Goal: Task Accomplishment & Management: Use online tool/utility

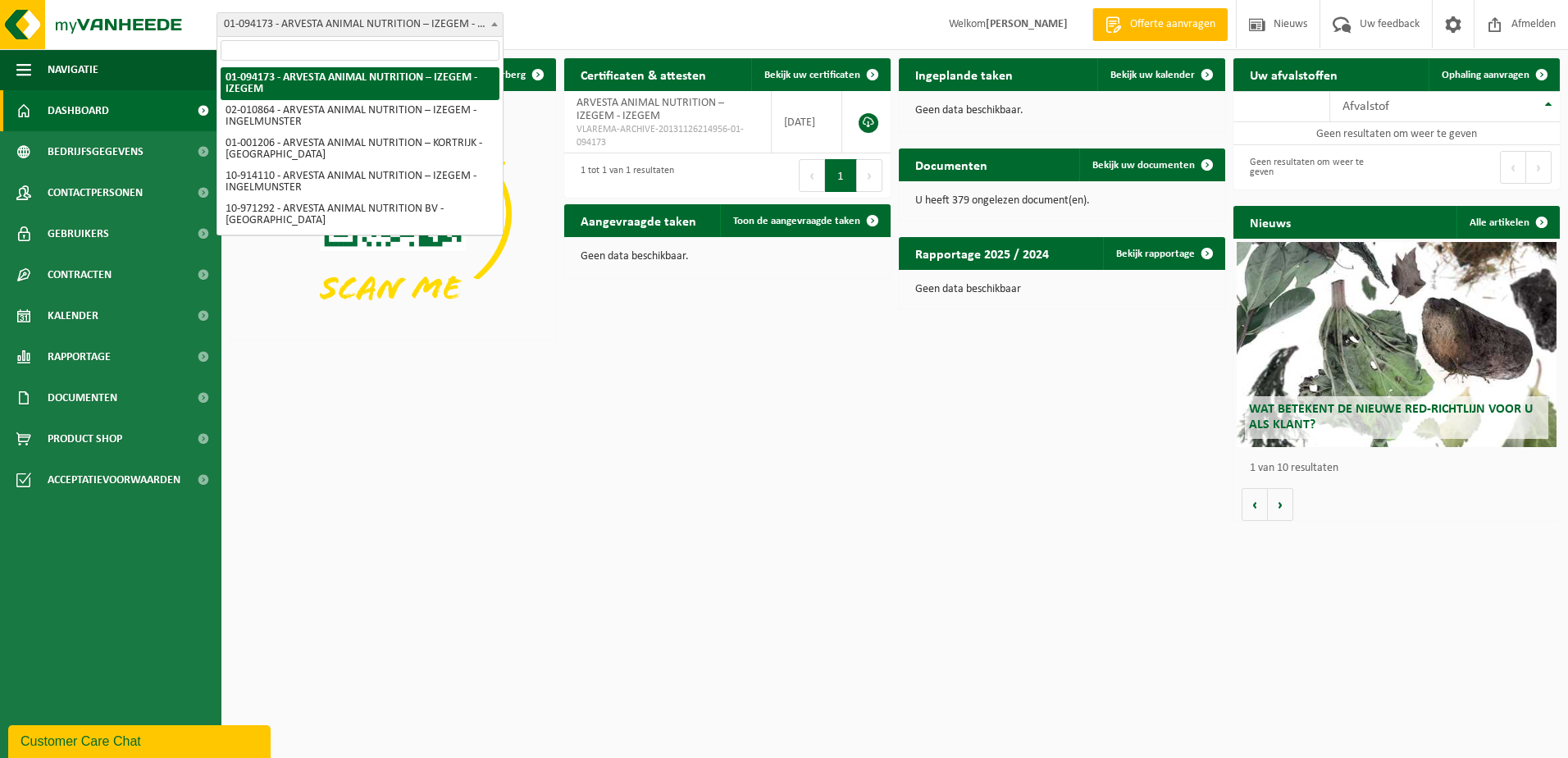
click at [373, 24] on span "01-094173 - ARVESTA ANIMAL NUTRITION – IZEGEM - IZEGEM" at bounding box center [360, 25] width 286 height 23
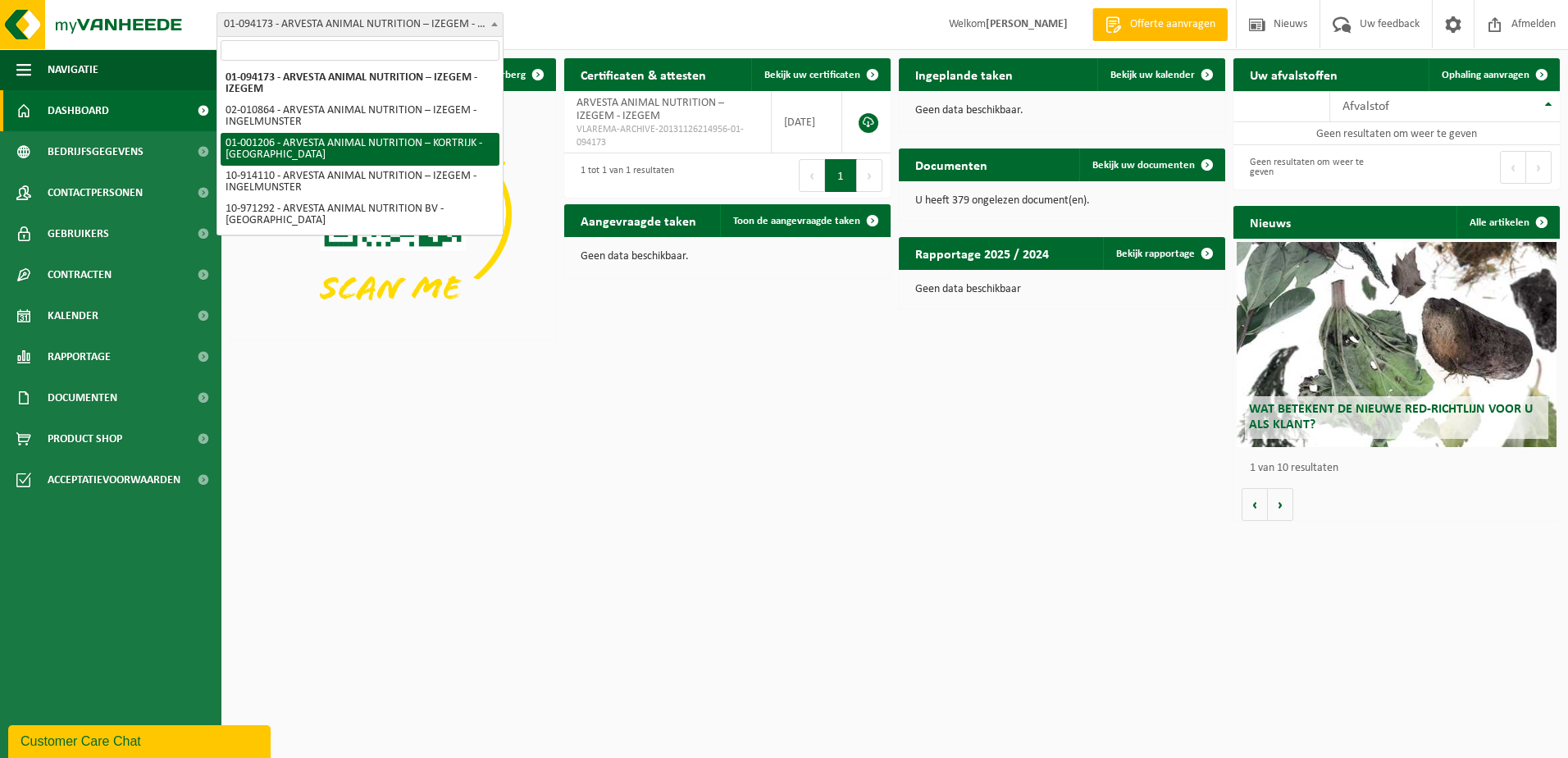
select select "13267"
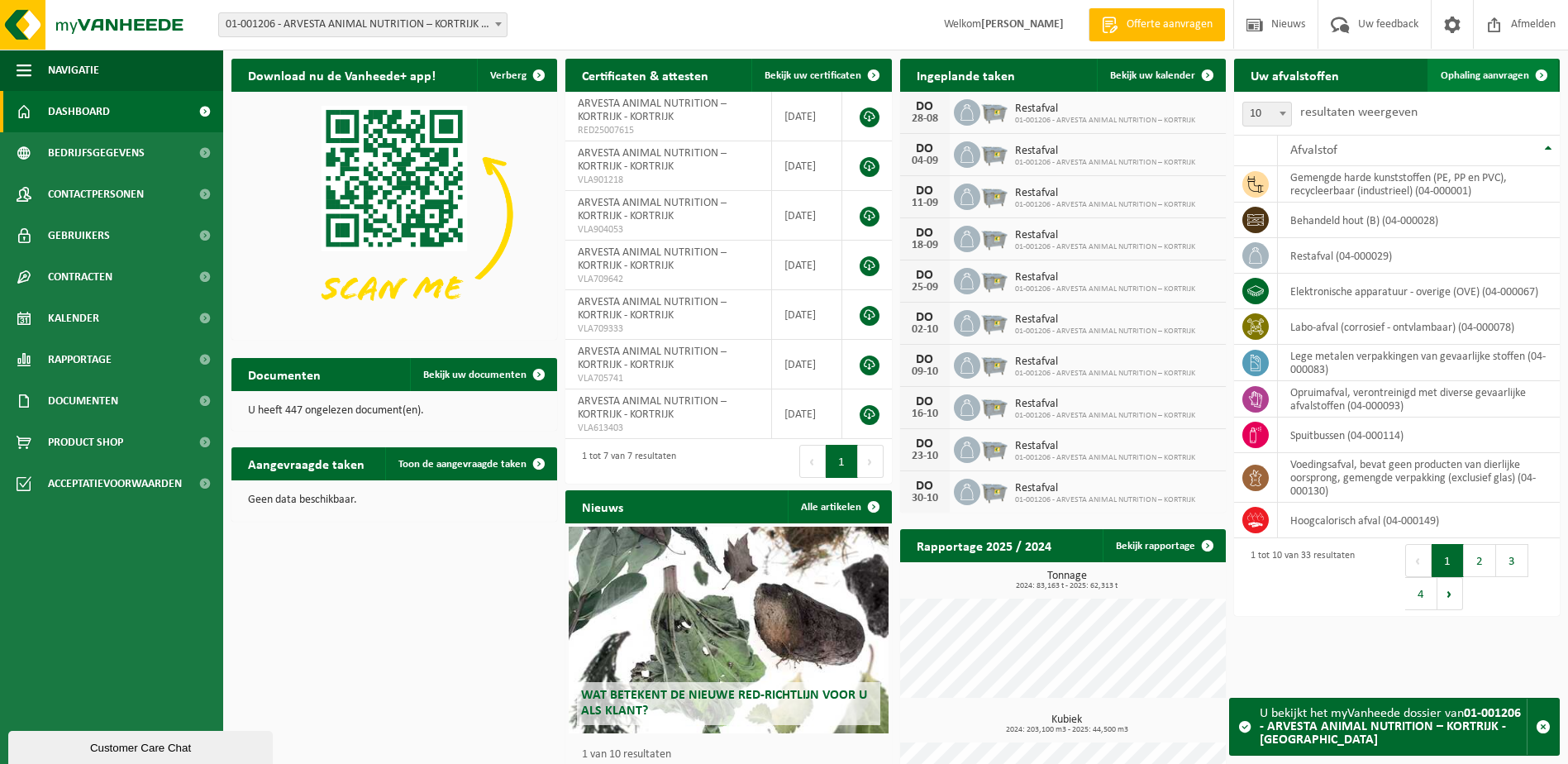
click at [1493, 65] on link "Ophaling aanvragen" at bounding box center [1493, 75] width 131 height 33
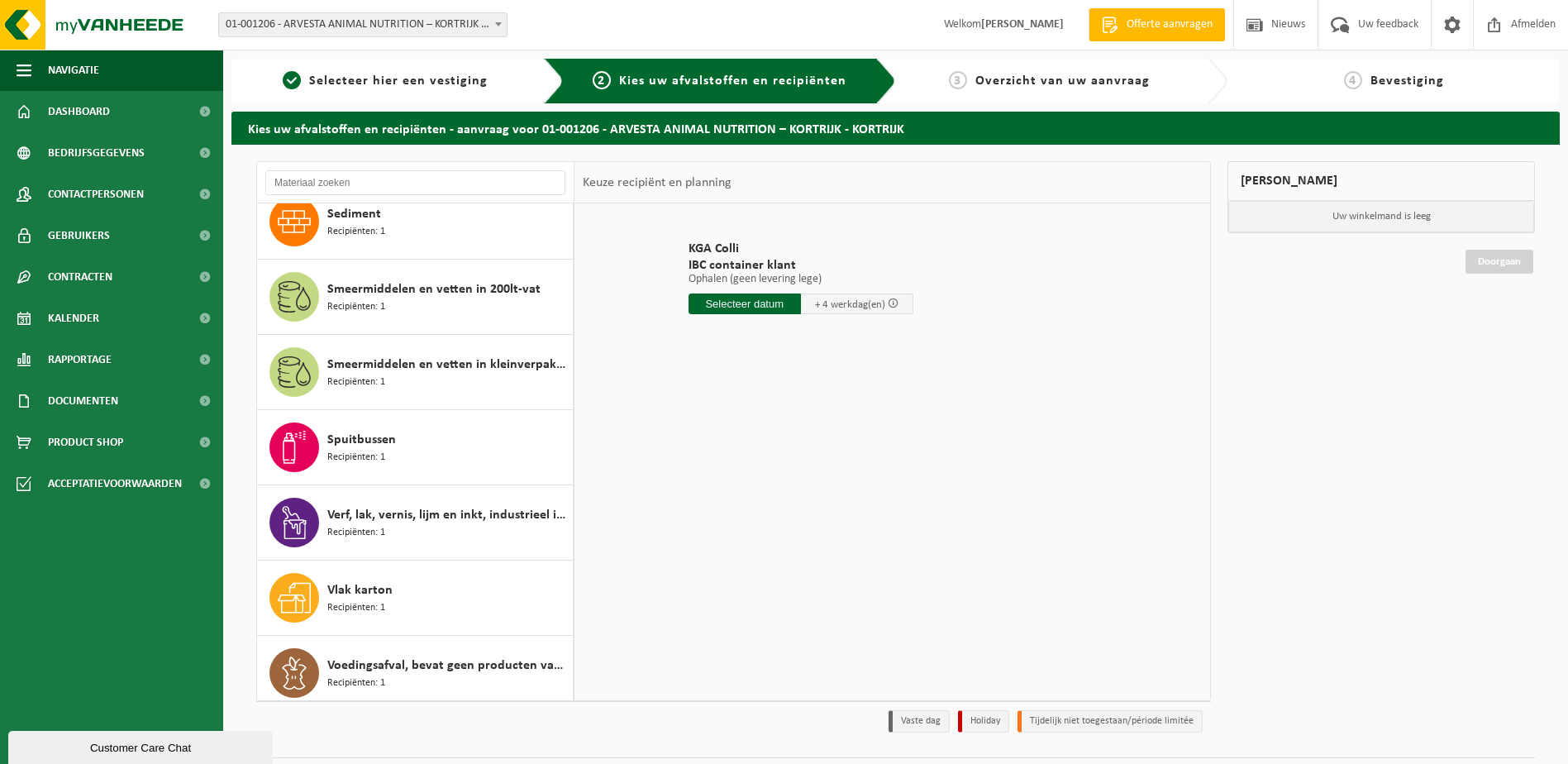
scroll to position [1910, 0]
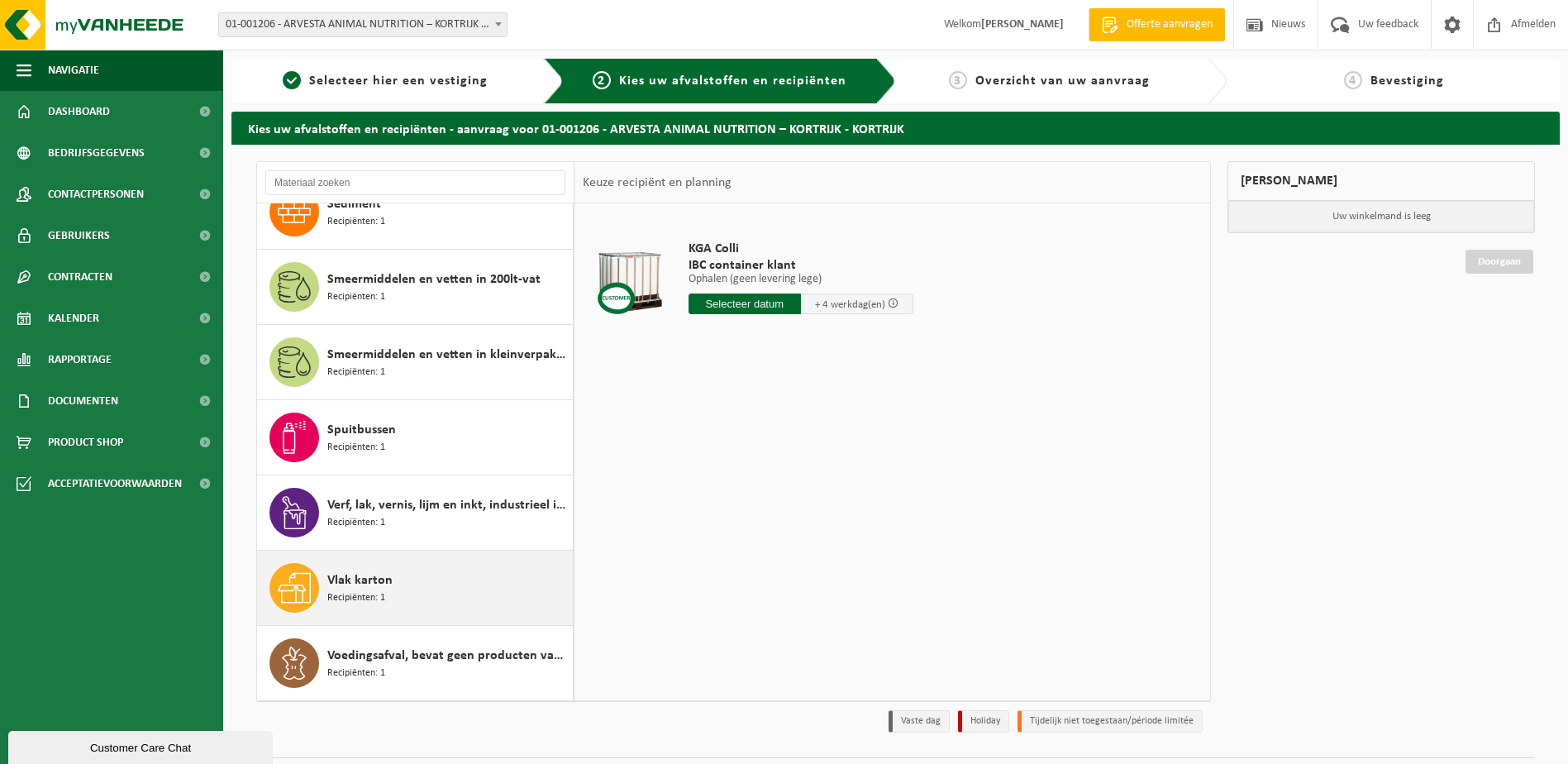
click at [416, 588] on div "Vlak karton Recipiënten: 1" at bounding box center [448, 588] width 242 height 50
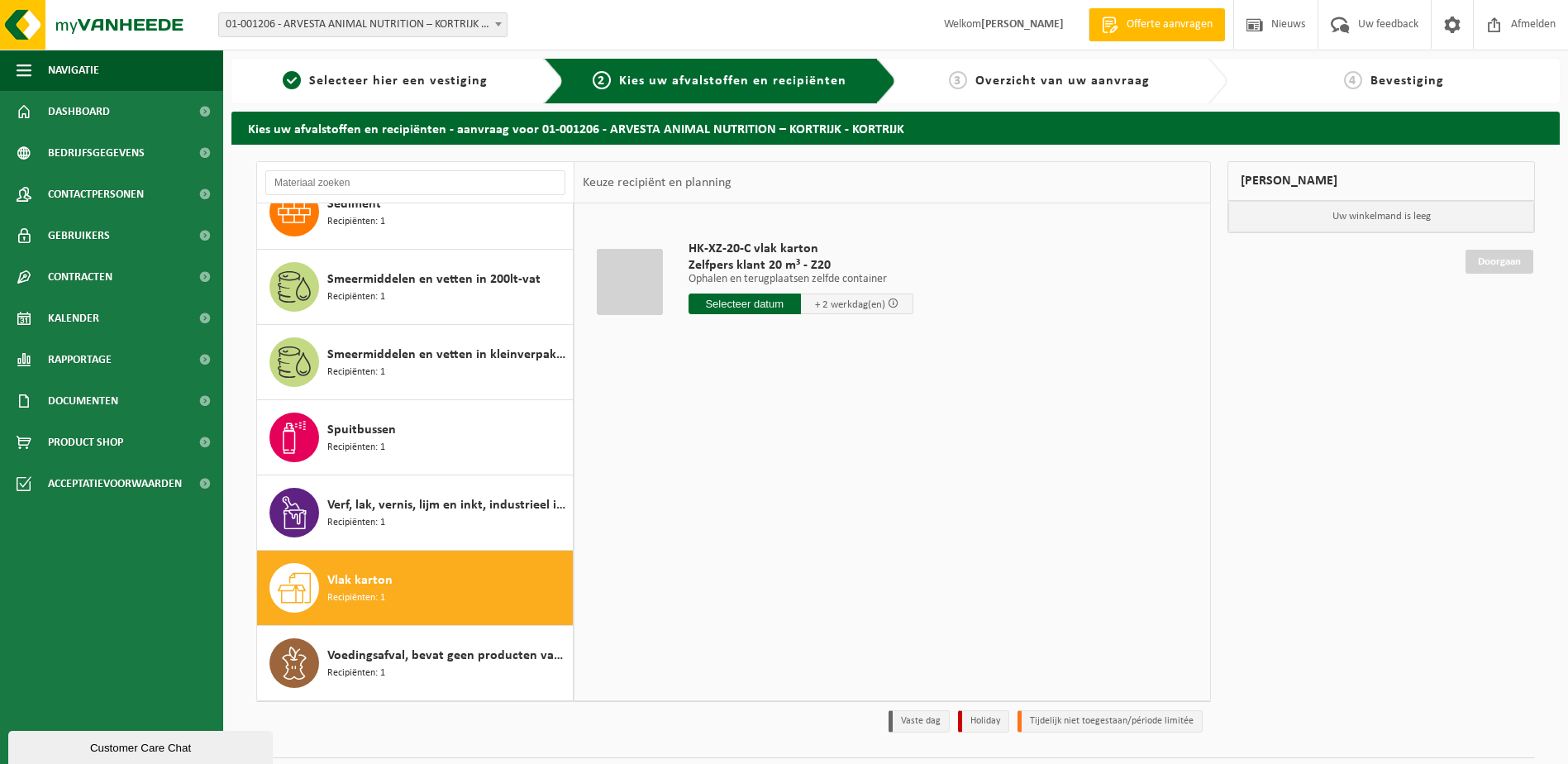
click at [761, 302] on input "text" at bounding box center [745, 304] width 112 height 21
click at [728, 510] on div "26" at bounding box center [733, 504] width 29 height 27
type input "Van 2025-08-26"
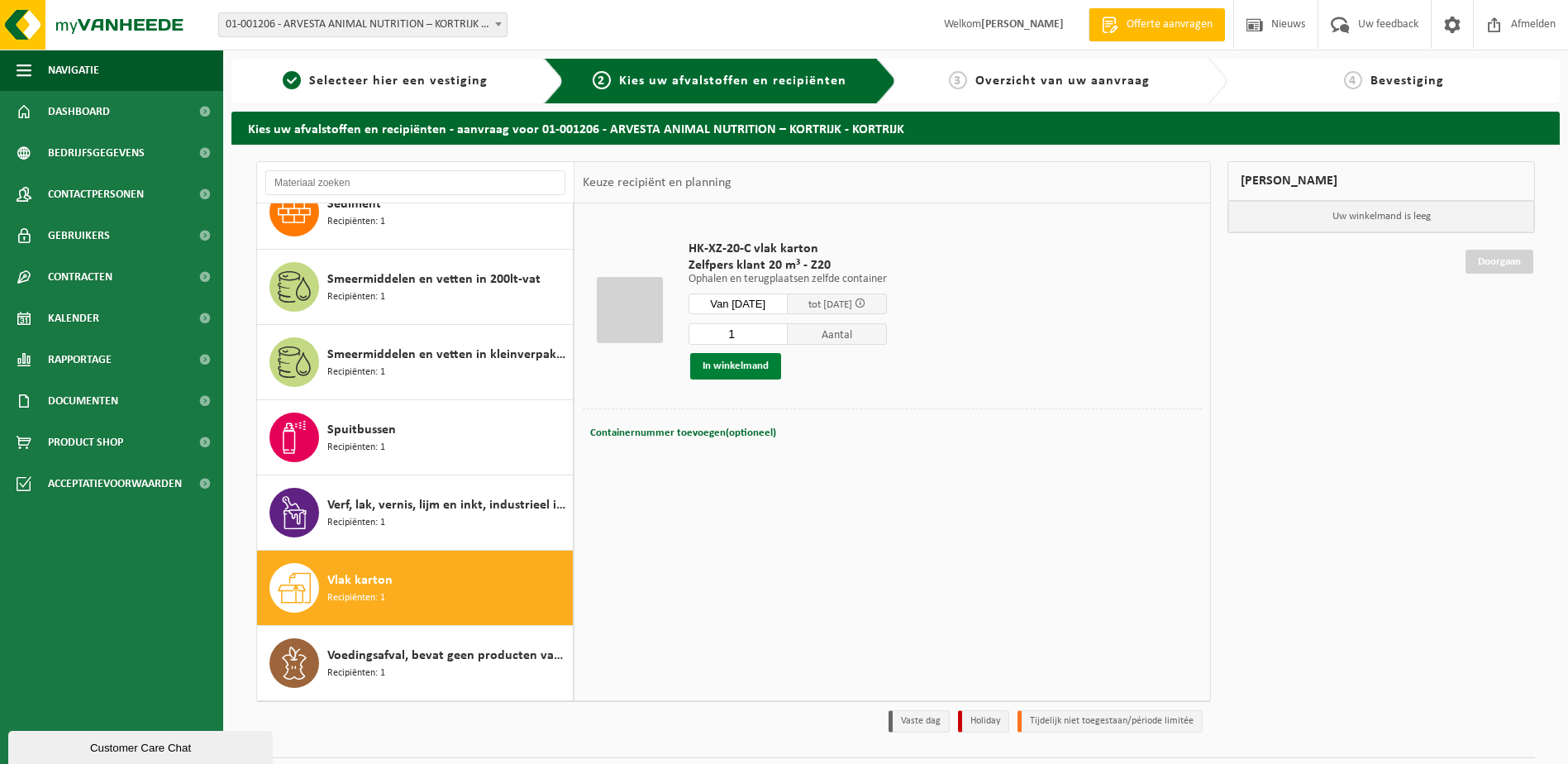
click at [725, 368] on button "In winkelmand" at bounding box center [735, 367] width 91 height 27
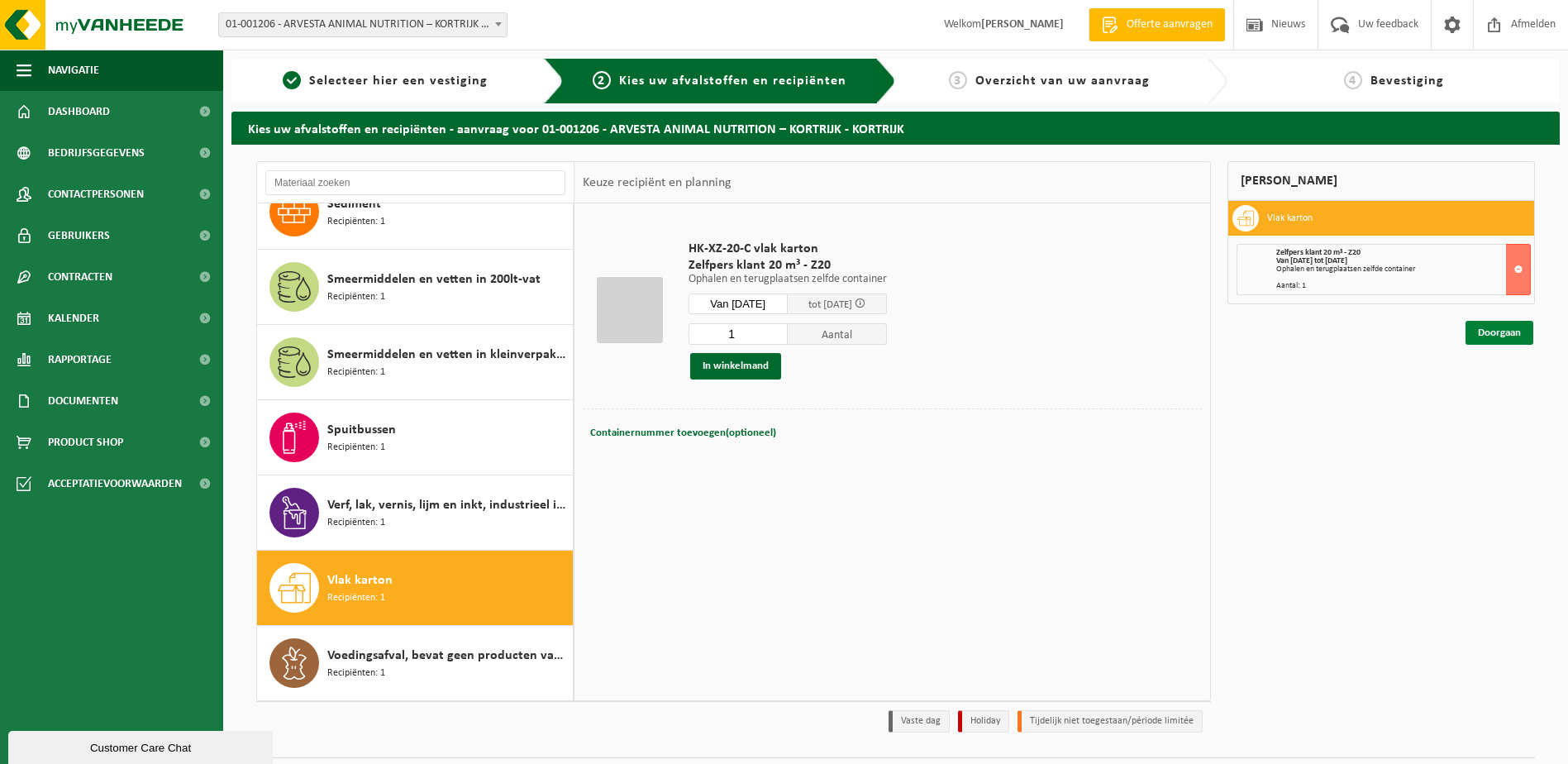
click at [1485, 335] on link "Doorgaan" at bounding box center [1499, 332] width 68 height 24
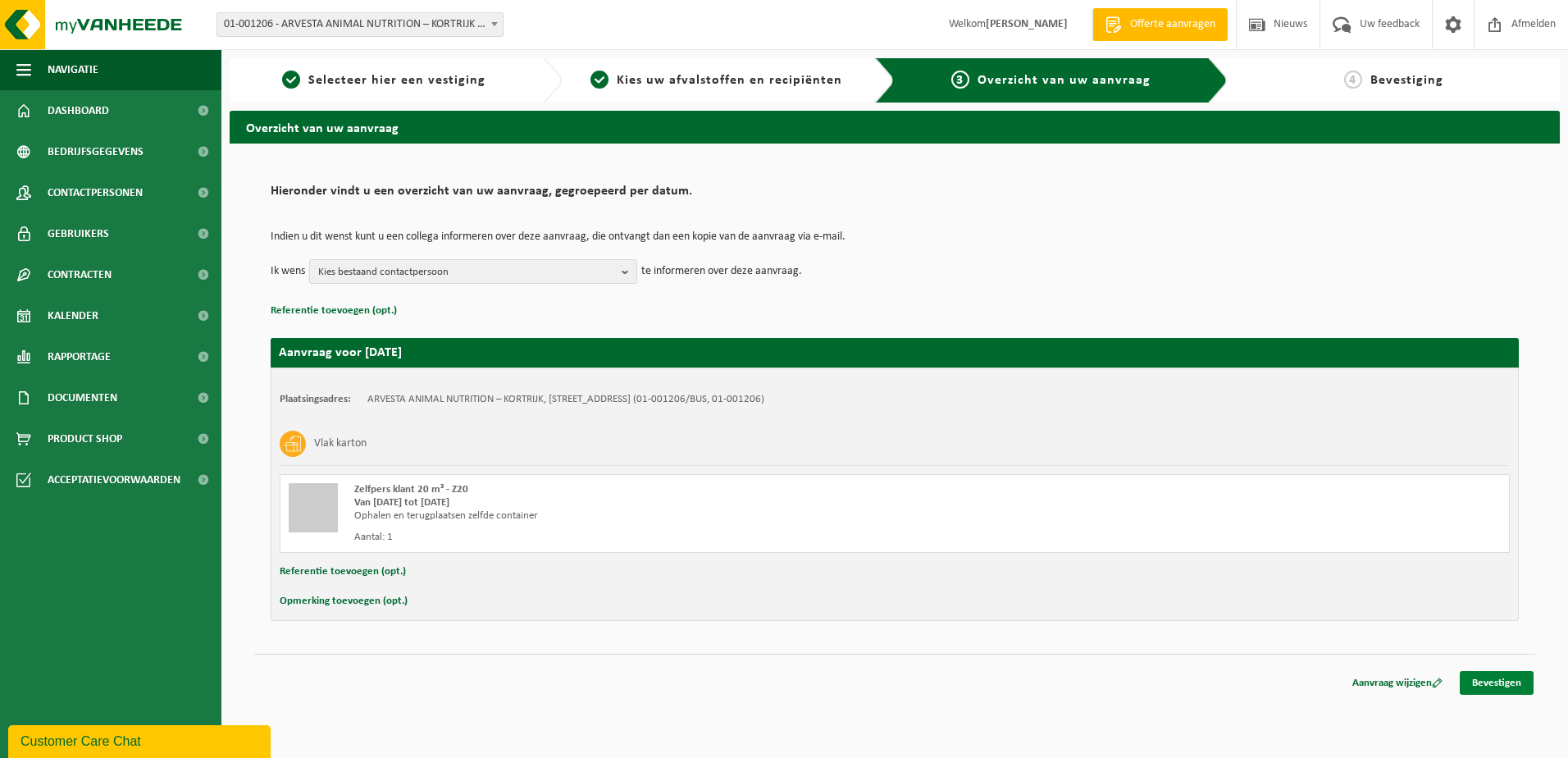
click at [1484, 682] on link "Bevestigen" at bounding box center [1497, 683] width 74 height 24
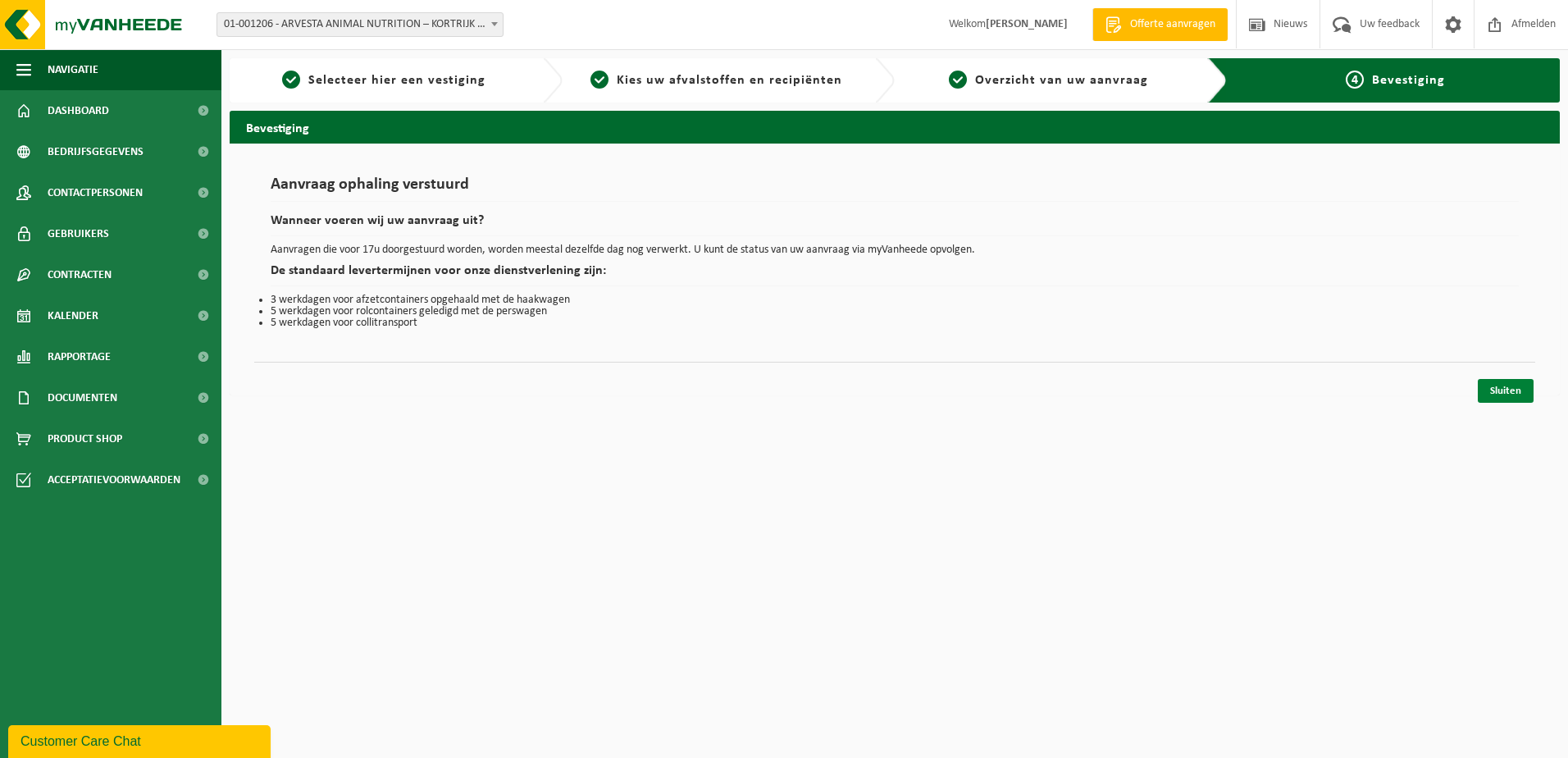
click at [1513, 392] on link "Sluiten" at bounding box center [1505, 390] width 56 height 24
